Goal: Information Seeking & Learning: Learn about a topic

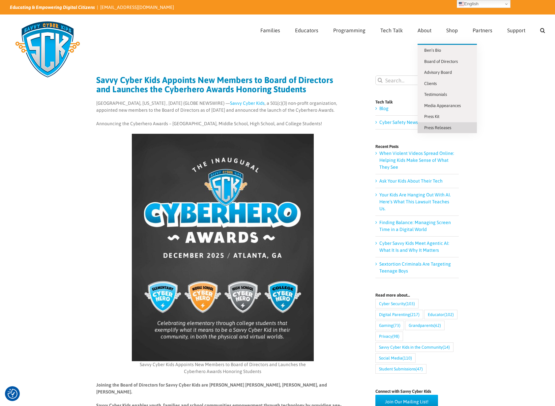
click at [440, 127] on span "Press Releases" at bounding box center [437, 127] width 27 height 5
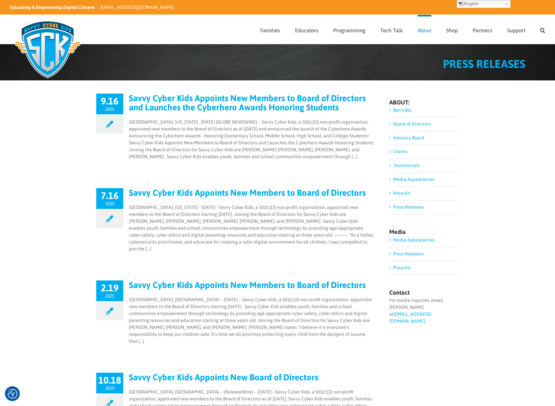
click at [224, 106] on link "Savvy Cyber Kids Appoints New Members to Board of Directors and Launches the Cy…" at bounding box center [247, 102] width 237 height 19
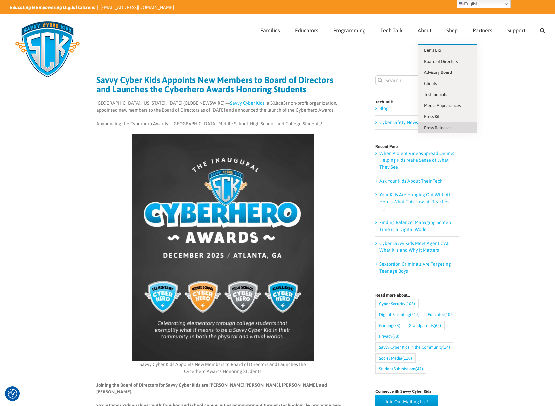
click at [436, 128] on span "Press Releases" at bounding box center [437, 127] width 27 height 5
